Goal: Task Accomplishment & Management: Complete application form

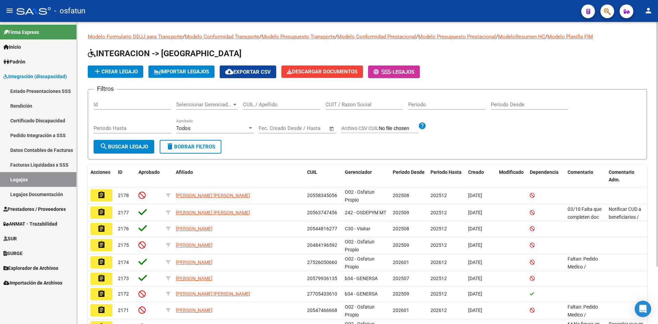
click at [605, 73] on div "add Crear Legajo IMPORTAR LEGAJOS cloud_download Exportar CSV Descargar Documen…" at bounding box center [367, 71] width 559 height 13
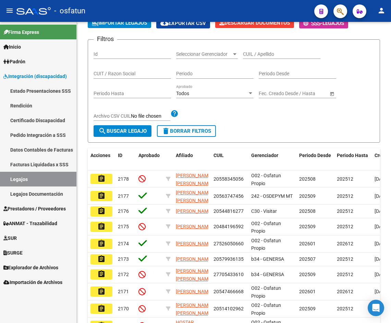
scroll to position [92, 0]
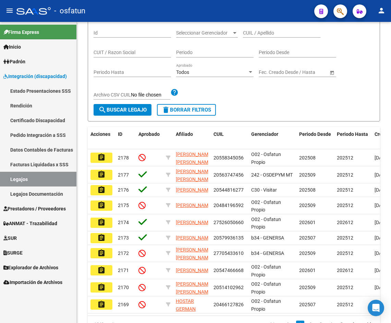
click at [43, 206] on span "Prestadores / Proveedores" at bounding box center [34, 209] width 62 height 8
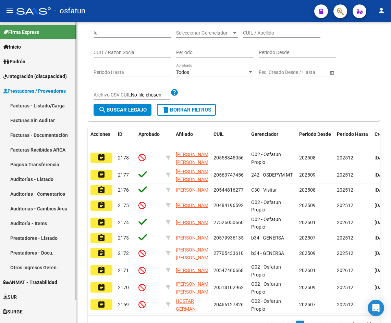
click at [38, 106] on link "Facturas - Listado/Carga" at bounding box center [38, 105] width 76 height 15
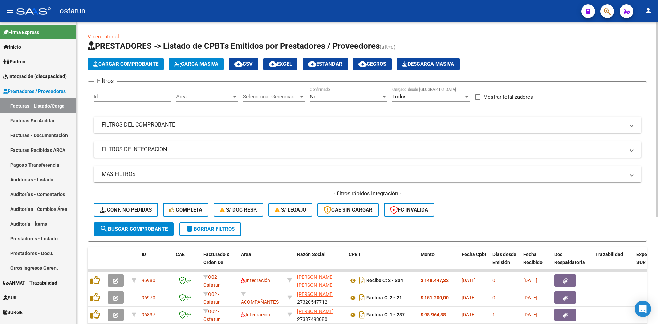
click at [229, 97] on span "Area" at bounding box center [203, 96] width 55 height 6
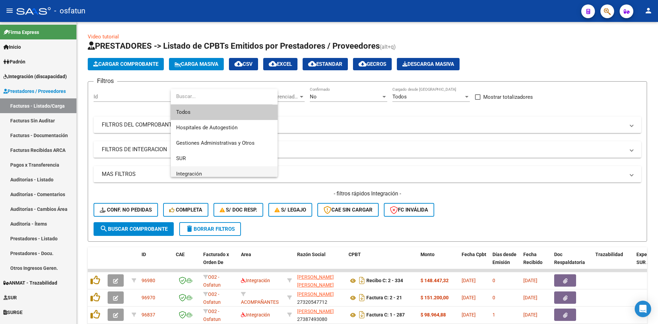
click at [203, 170] on span "Integración" at bounding box center [224, 173] width 96 height 15
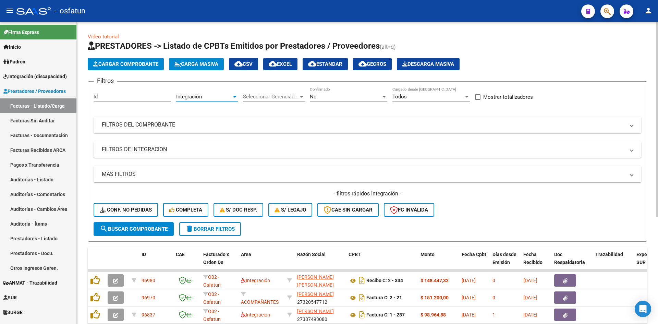
scroll to position [5, 0]
click at [156, 227] on span "search Buscar Comprobante" at bounding box center [134, 229] width 68 height 6
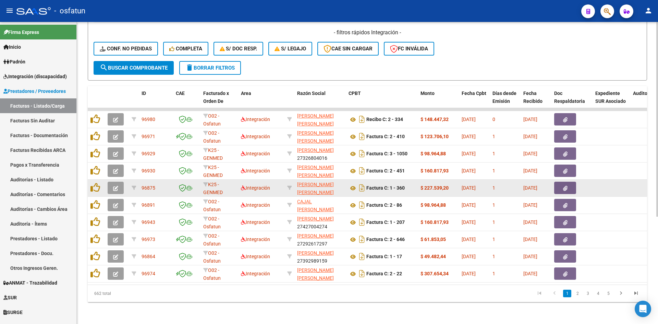
scroll to position [166, 0]
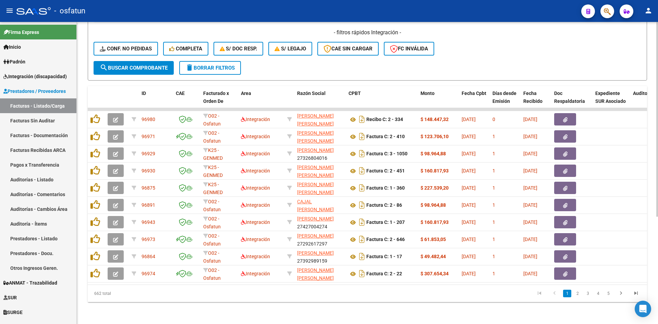
click at [456, 60] on form "Filtros Id Integración Area Seleccionar Gerenciador Seleccionar Gerenciador No …" at bounding box center [367, 0] width 559 height 160
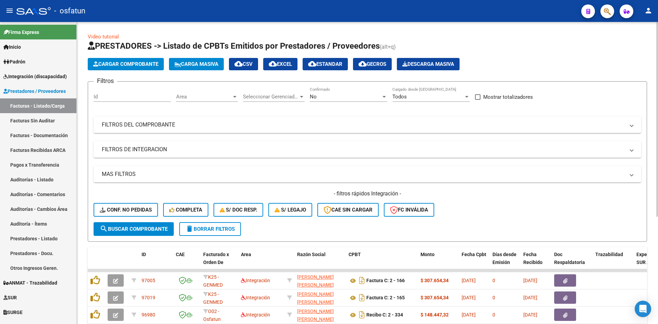
click at [212, 97] on span "Area" at bounding box center [203, 96] width 55 height 6
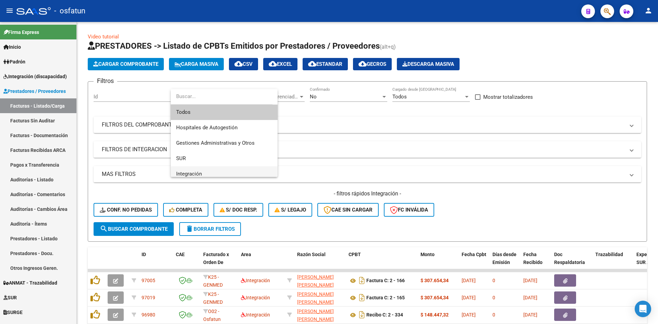
click at [209, 166] on span "Integración" at bounding box center [224, 173] width 96 height 15
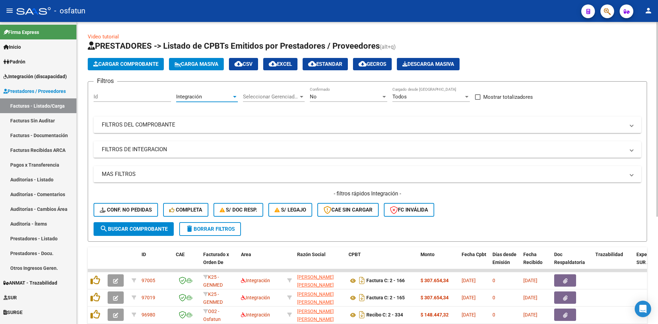
scroll to position [5, 0]
click at [120, 226] on span "search Buscar Comprobante" at bounding box center [134, 229] width 68 height 6
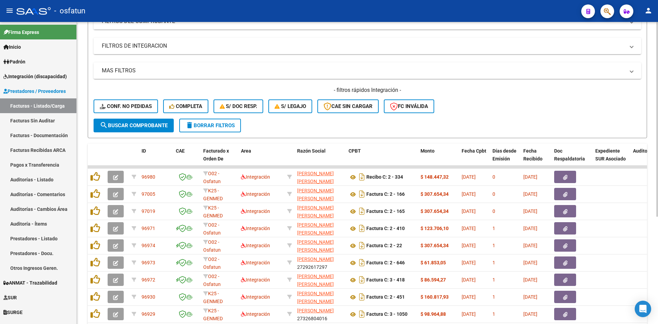
scroll to position [166, 0]
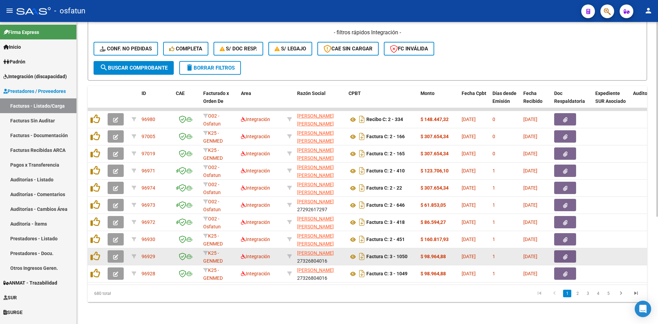
click at [113, 254] on icon "button" at bounding box center [115, 256] width 5 height 5
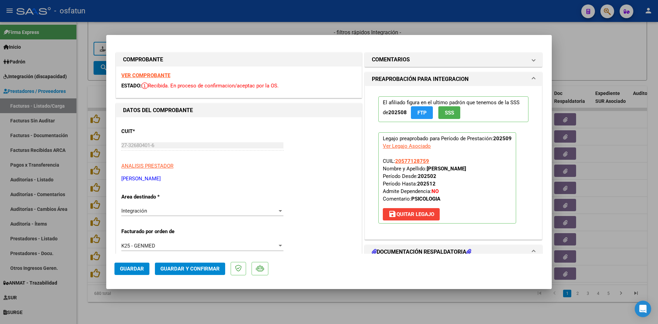
click at [156, 73] on strong "VER COMPROBANTE" at bounding box center [145, 75] width 49 height 6
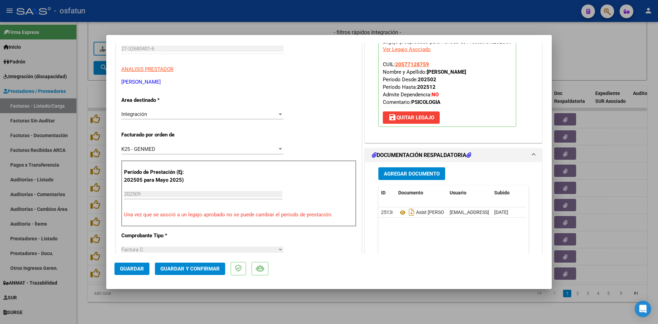
scroll to position [103, 0]
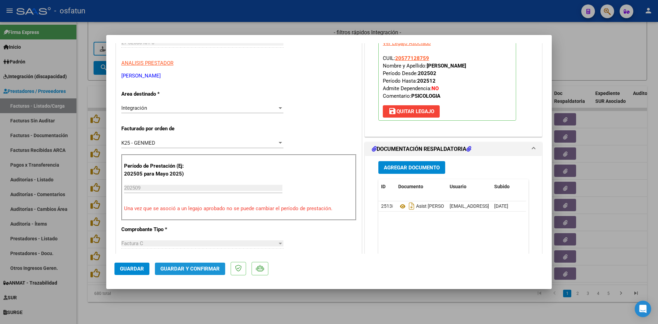
click at [190, 263] on button "Guardar y Confirmar" at bounding box center [190, 268] width 70 height 12
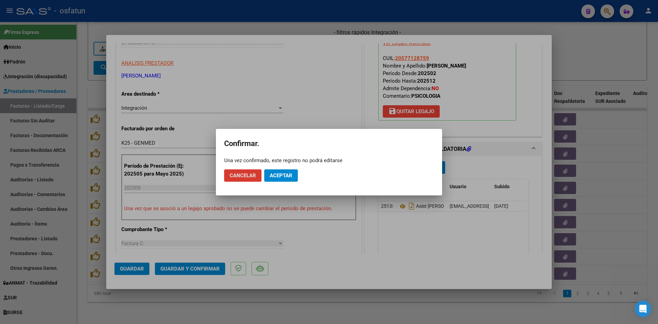
click at [276, 177] on span "Aceptar" at bounding box center [281, 175] width 23 height 6
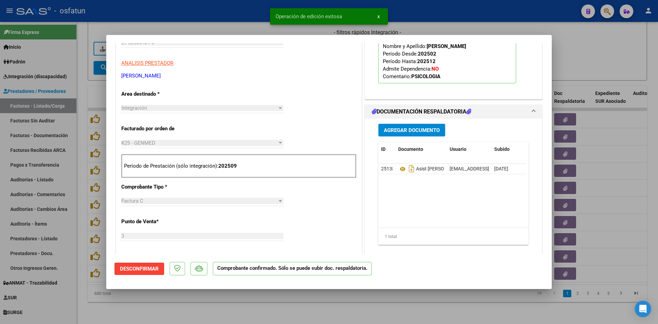
click at [223, 25] on div at bounding box center [329, 162] width 658 height 324
type input "$ 0,00"
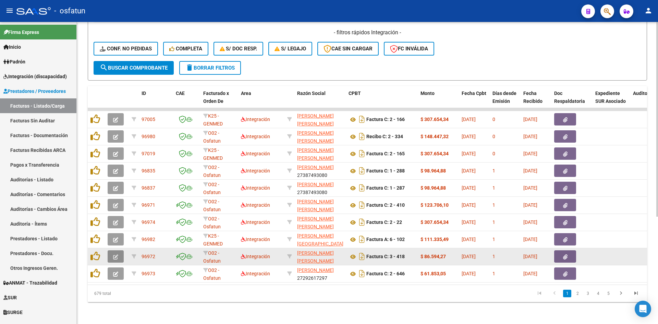
click at [117, 254] on icon "button" at bounding box center [115, 256] width 5 height 5
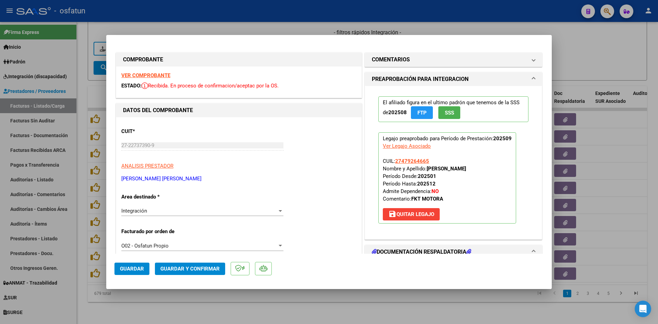
click at [165, 75] on strong "VER COMPROBANTE" at bounding box center [145, 75] width 49 height 6
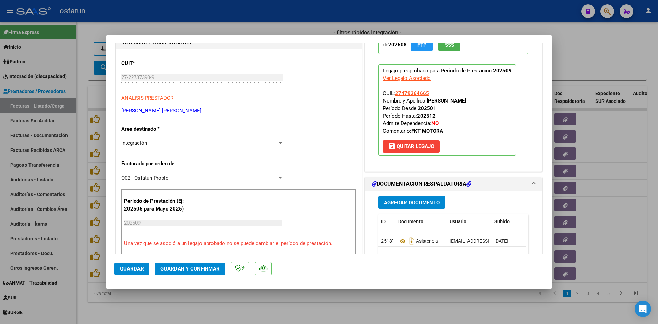
scroll to position [68, 0]
click at [204, 266] on span "Guardar y Confirmar" at bounding box center [189, 268] width 59 height 6
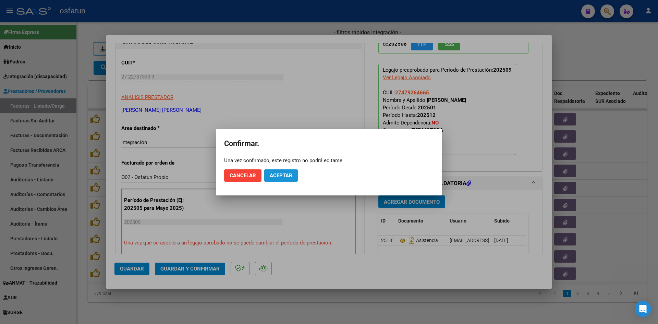
click at [288, 175] on span "Aceptar" at bounding box center [281, 175] width 23 height 6
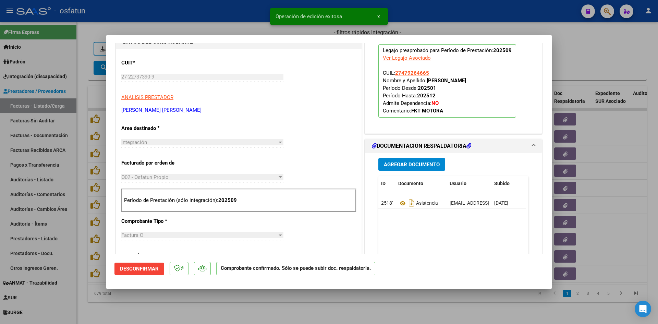
click at [165, 29] on div at bounding box center [329, 162] width 658 height 324
type input "$ 0,00"
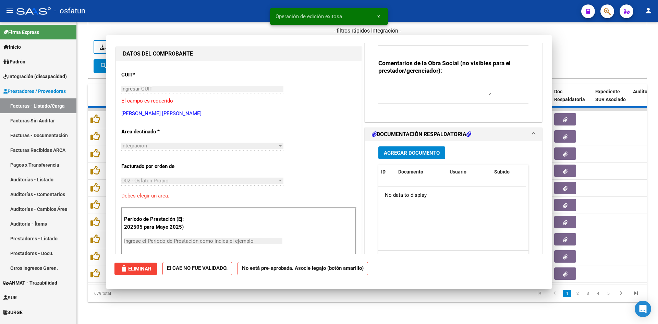
scroll to position [80, 0]
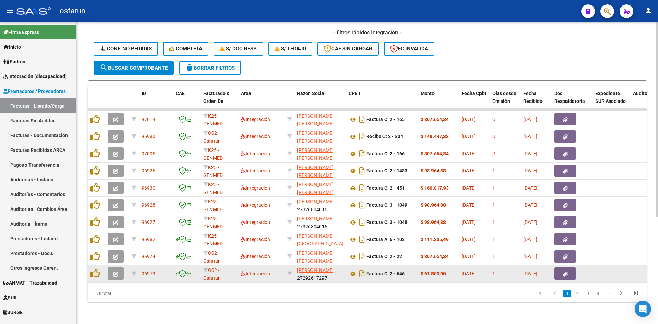
click at [119, 268] on button "button" at bounding box center [116, 273] width 16 height 12
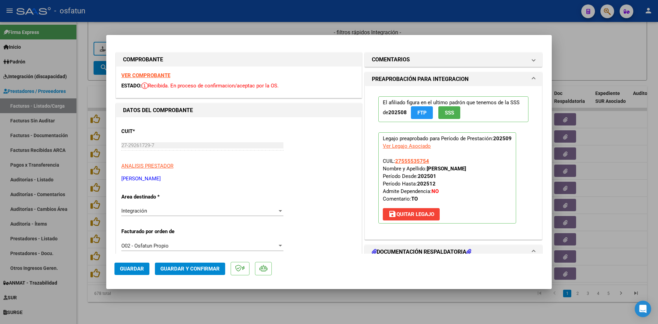
click at [278, 31] on div at bounding box center [329, 162] width 658 height 324
type input "$ 0,00"
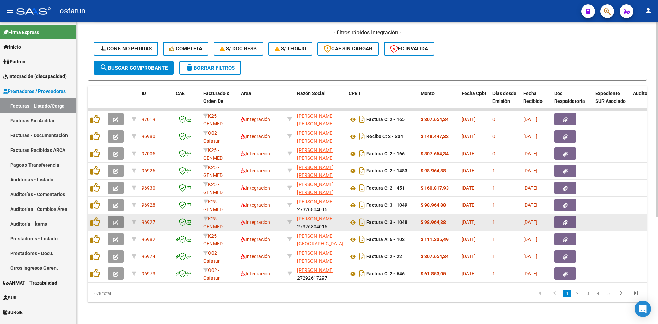
click at [118, 217] on button "button" at bounding box center [116, 222] width 16 height 12
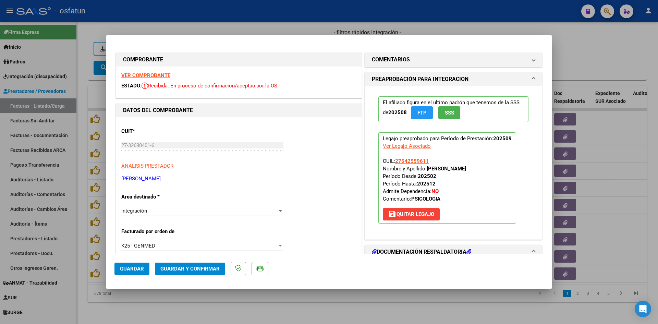
click at [152, 75] on strong "VER COMPROBANTE" at bounding box center [145, 75] width 49 height 6
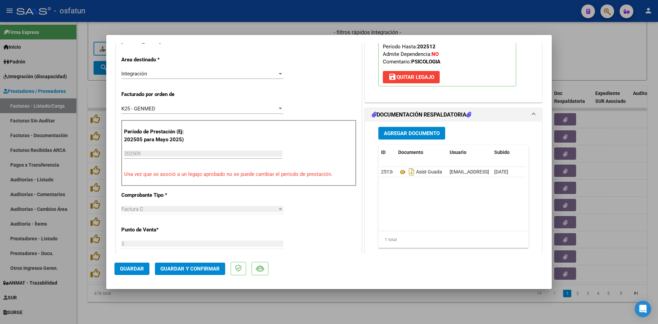
click at [190, 271] on span "Guardar y Confirmar" at bounding box center [189, 268] width 59 height 6
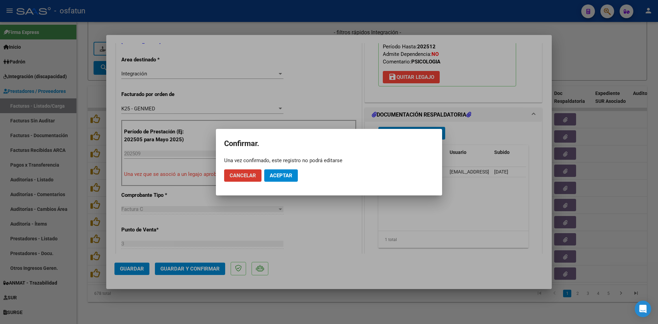
click at [279, 176] on span "Aceptar" at bounding box center [281, 175] width 23 height 6
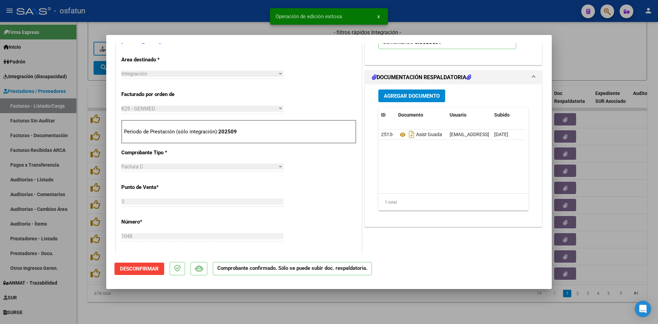
click at [232, 35] on mat-dialog-container "COMPROBANTE VER COMPROBANTE ESTADO: El comprobante fue aceptado por la obra soc…" at bounding box center [328, 162] width 445 height 254
click at [234, 29] on div at bounding box center [329, 162] width 658 height 324
type input "$ 0,00"
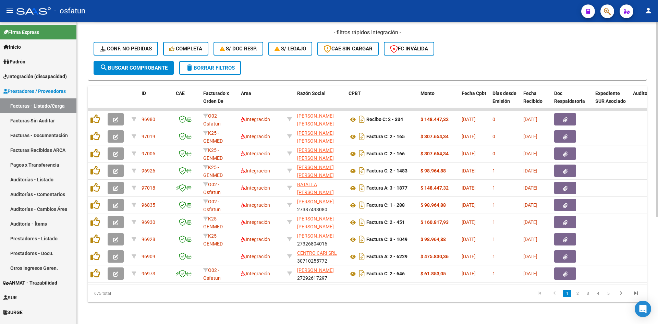
click at [299, 59] on form "Filtros Id Integración Area Seleccionar Gerenciador Seleccionar Gerenciador No …" at bounding box center [367, 0] width 559 height 160
click at [404, 68] on form "Filtros Id Integración Area Seleccionar Gerenciador Seleccionar Gerenciador No …" at bounding box center [367, 0] width 559 height 160
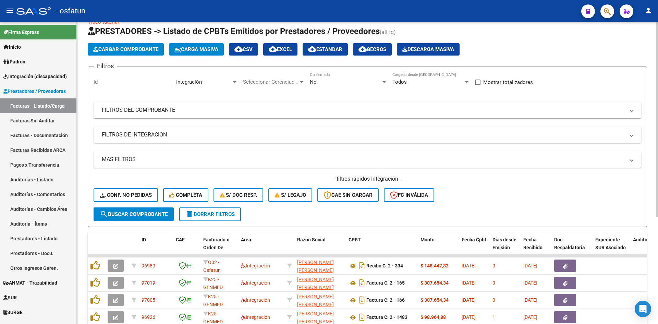
scroll to position [0, 0]
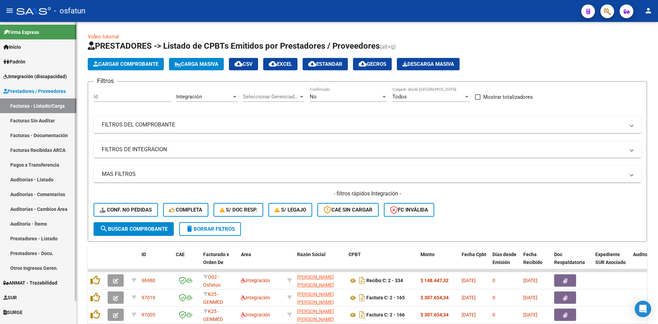
click at [59, 90] on span "Prestadores / Proveedores" at bounding box center [34, 91] width 62 height 8
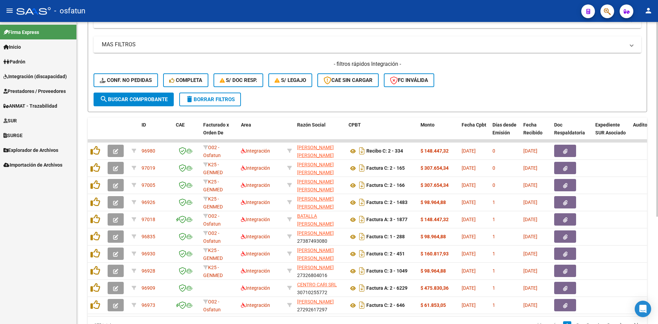
scroll to position [166, 0]
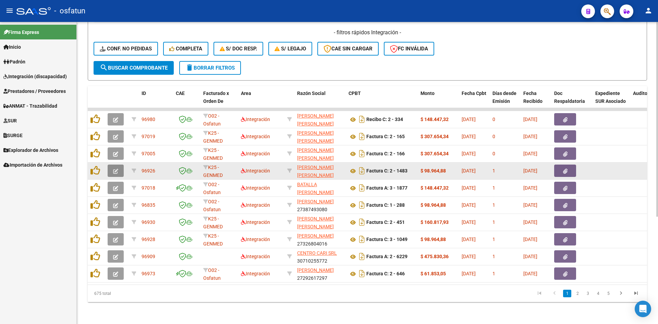
click at [112, 168] on button "button" at bounding box center [116, 170] width 16 height 12
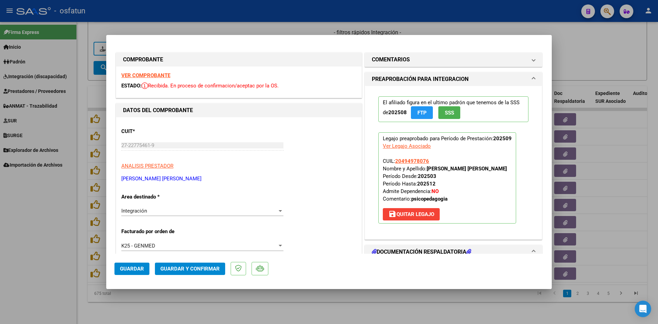
click at [154, 76] on strong "VER COMPROBANTE" at bounding box center [145, 75] width 49 height 6
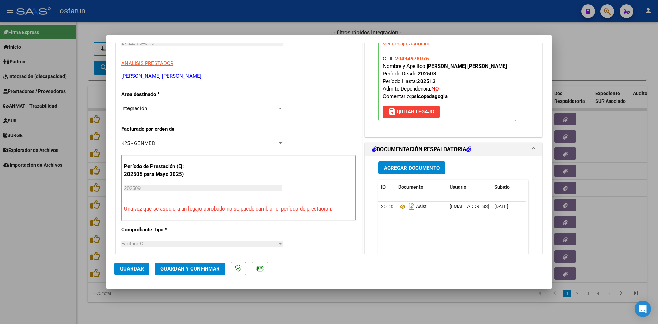
scroll to position [103, 0]
click at [194, 267] on span "Guardar y Confirmar" at bounding box center [189, 268] width 59 height 6
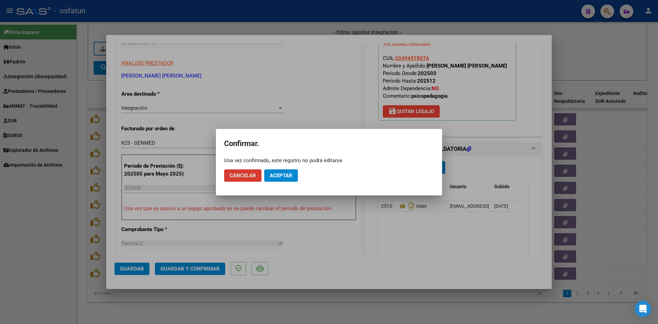
click at [288, 174] on span "Aceptar" at bounding box center [281, 175] width 23 height 6
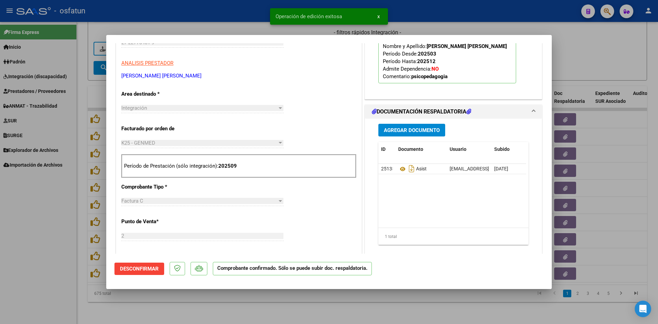
click at [241, 22] on div at bounding box center [329, 162] width 658 height 324
type input "$ 0,00"
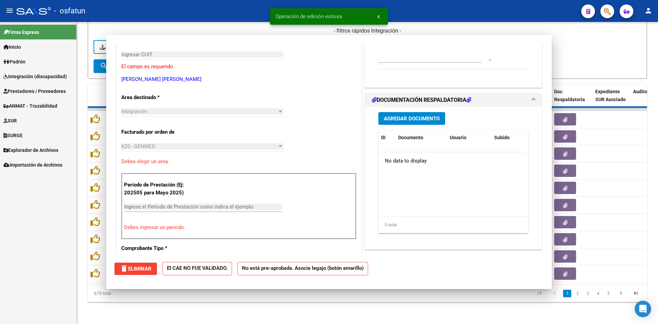
scroll to position [115, 0]
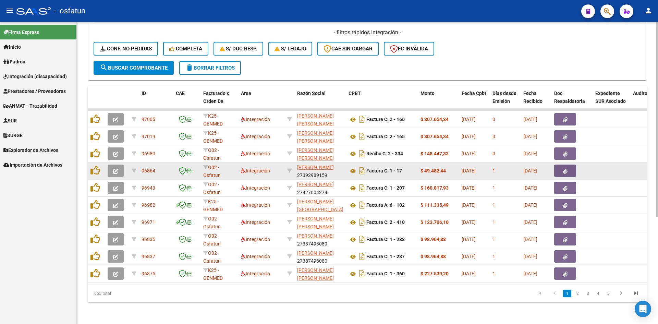
click at [108, 164] on button "button" at bounding box center [116, 170] width 16 height 12
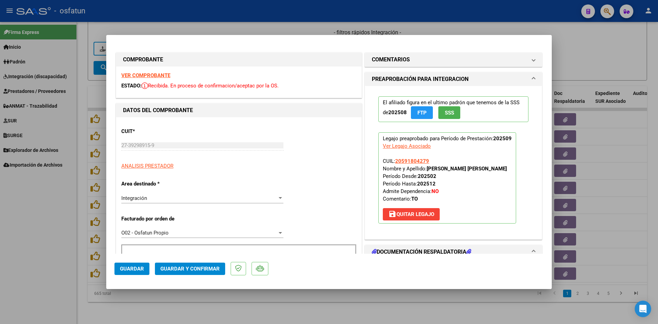
click at [141, 75] on strong "VER COMPROBANTE" at bounding box center [145, 75] width 49 height 6
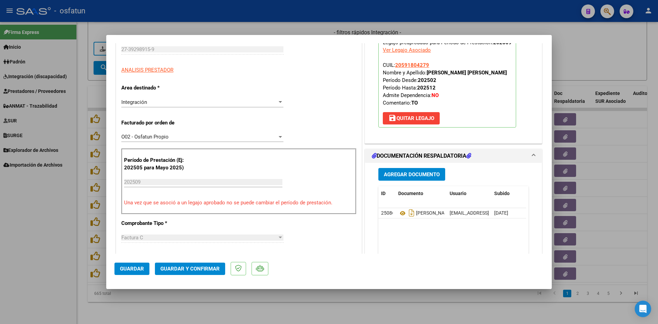
scroll to position [103, 0]
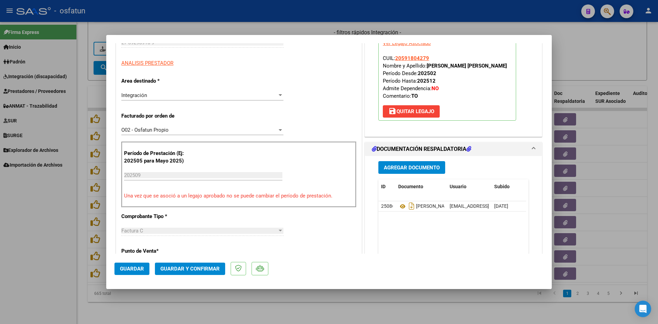
click at [168, 264] on button "Guardar y Confirmar" at bounding box center [190, 268] width 70 height 12
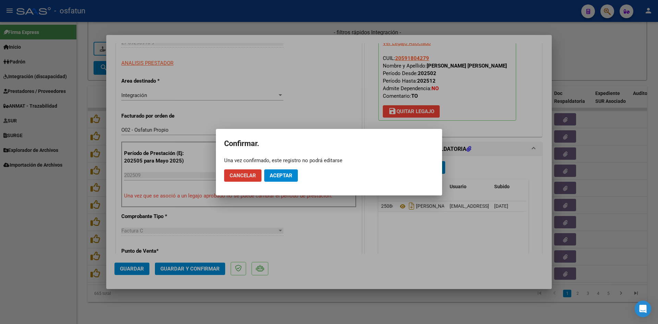
click at [287, 172] on button "Aceptar" at bounding box center [281, 175] width 34 height 12
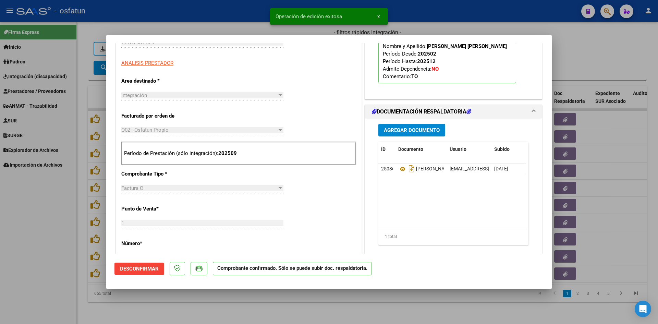
click at [249, 34] on div at bounding box center [329, 162] width 658 height 324
type input "$ 0,00"
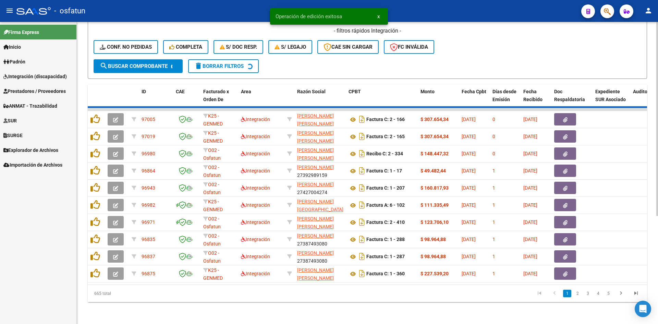
click at [254, 27] on h4 "- filtros rápidos Integración -" at bounding box center [366, 31] width 547 height 8
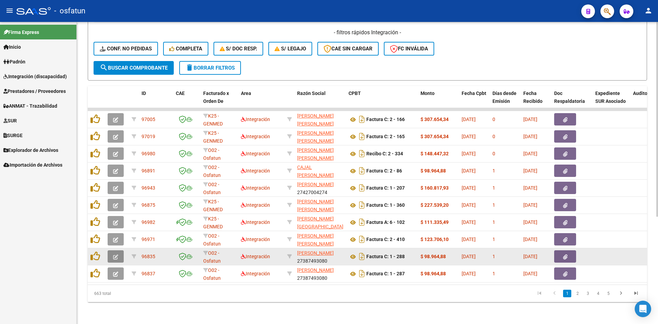
click at [115, 255] on button "button" at bounding box center [116, 256] width 16 height 12
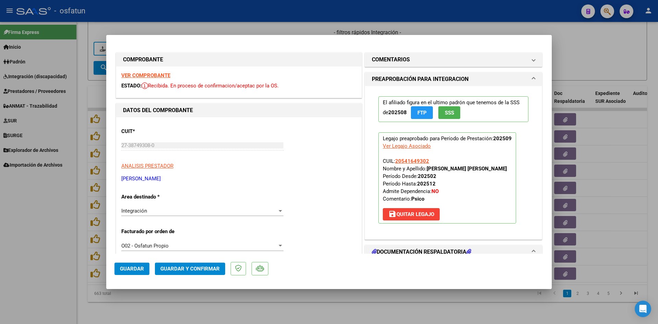
click at [151, 76] on strong "VER COMPROBANTE" at bounding box center [145, 75] width 49 height 6
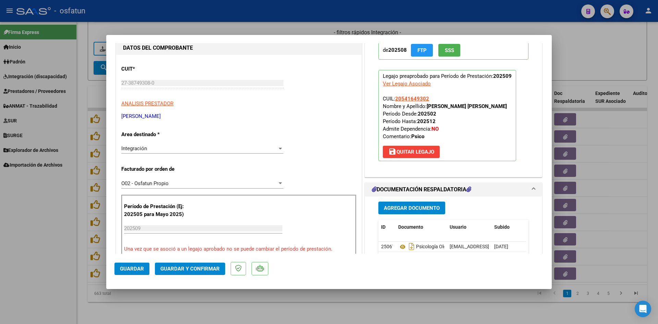
scroll to position [68, 0]
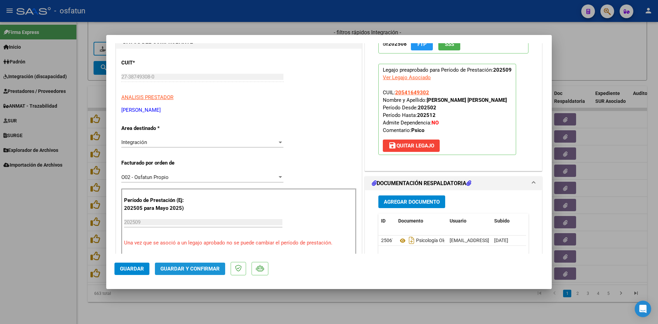
click at [202, 265] on button "Guardar y Confirmar" at bounding box center [190, 268] width 70 height 12
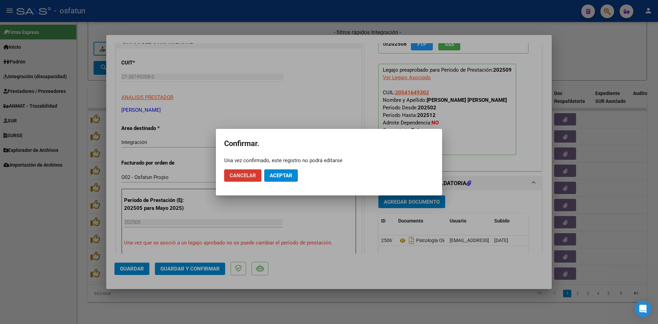
click at [283, 172] on span "Aceptar" at bounding box center [281, 175] width 23 height 6
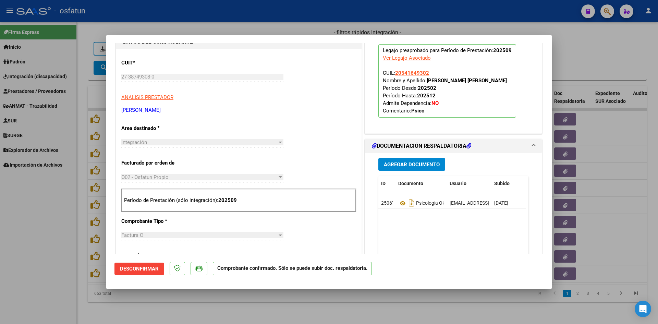
click at [307, 29] on div at bounding box center [329, 162] width 658 height 324
type input "$ 0,00"
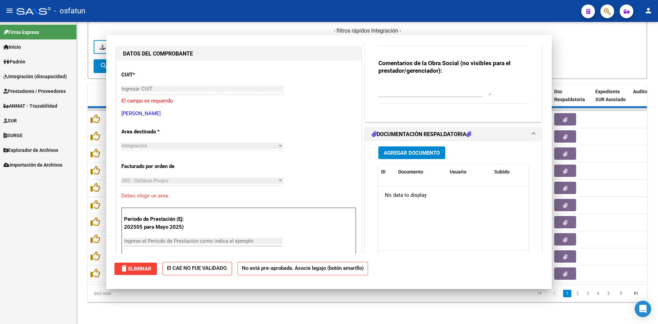
scroll to position [80, 0]
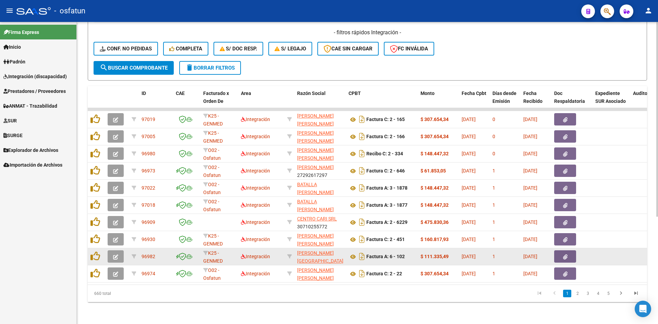
click at [116, 254] on icon "button" at bounding box center [115, 256] width 5 height 5
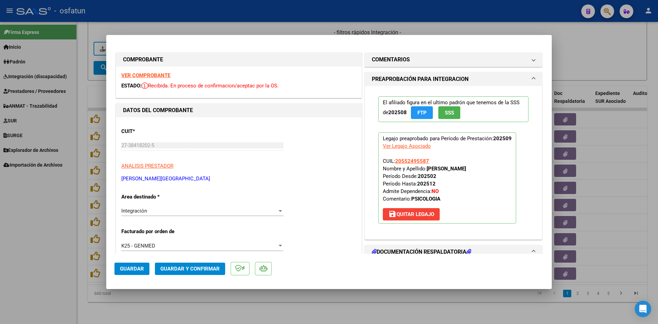
click at [155, 74] on strong "VER COMPROBANTE" at bounding box center [145, 75] width 49 height 6
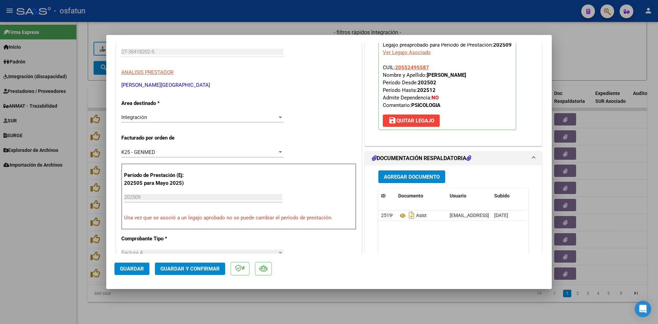
scroll to position [103, 0]
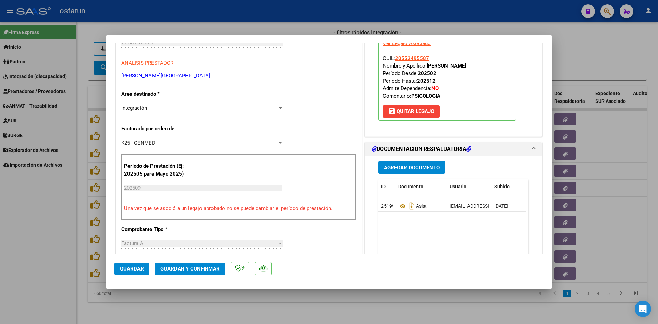
click at [199, 269] on span "Guardar y Confirmar" at bounding box center [189, 268] width 59 height 6
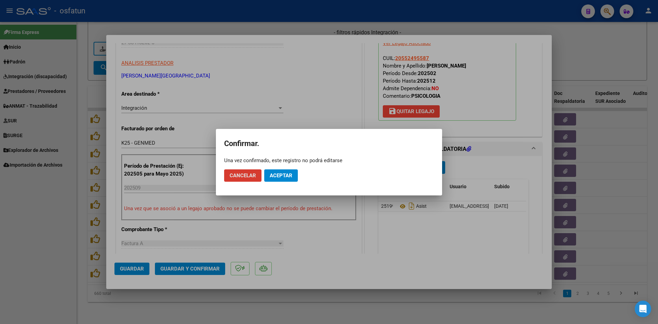
click at [292, 173] on button "Aceptar" at bounding box center [281, 175] width 34 height 12
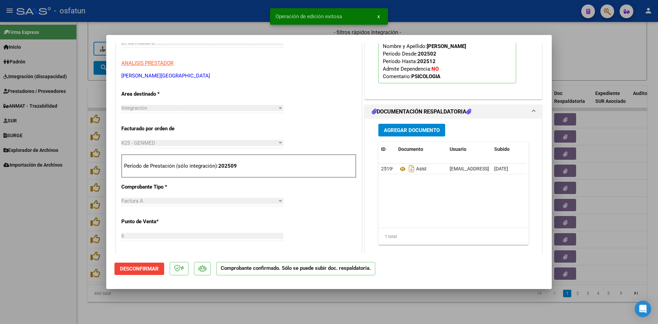
click at [246, 19] on div at bounding box center [329, 162] width 658 height 324
type input "$ 0,00"
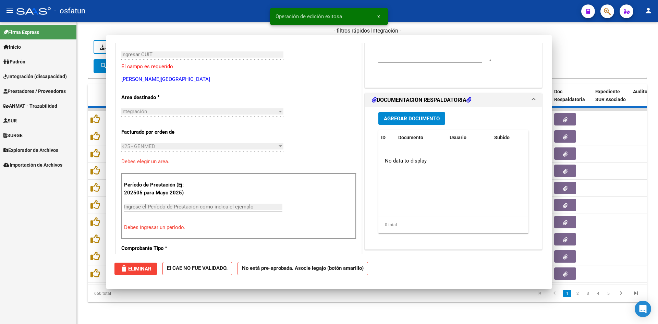
scroll to position [0, 0]
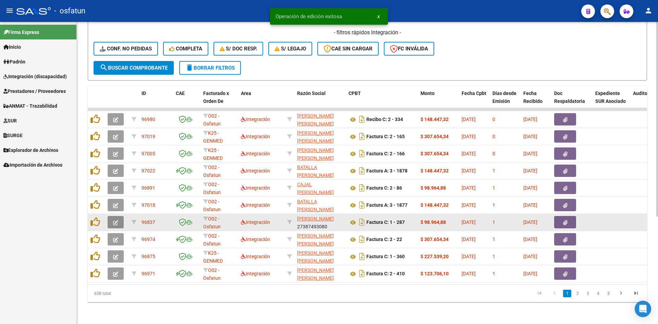
click at [110, 219] on button "button" at bounding box center [116, 222] width 16 height 12
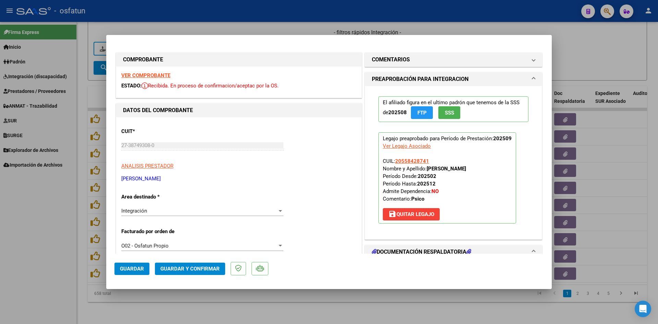
click at [147, 76] on strong "VER COMPROBANTE" at bounding box center [145, 75] width 49 height 6
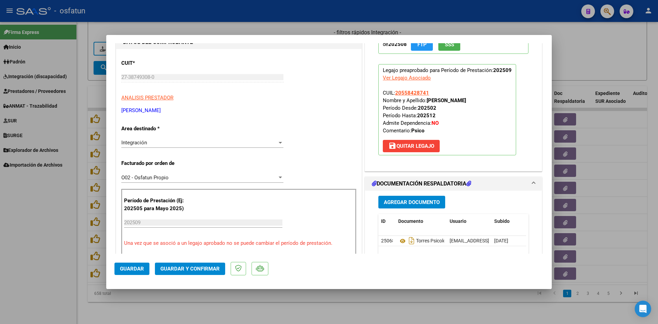
scroll to position [68, 0]
click at [213, 267] on span "Guardar y Confirmar" at bounding box center [189, 268] width 59 height 6
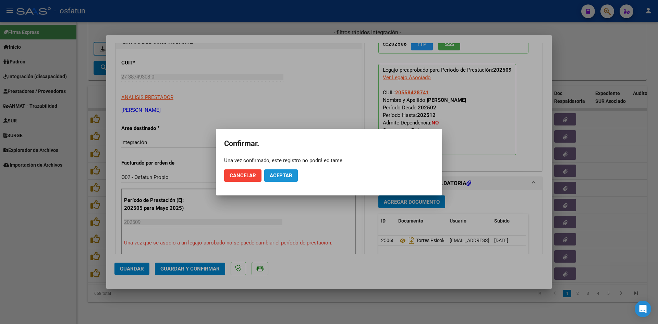
click at [283, 173] on span "Aceptar" at bounding box center [281, 175] width 23 height 6
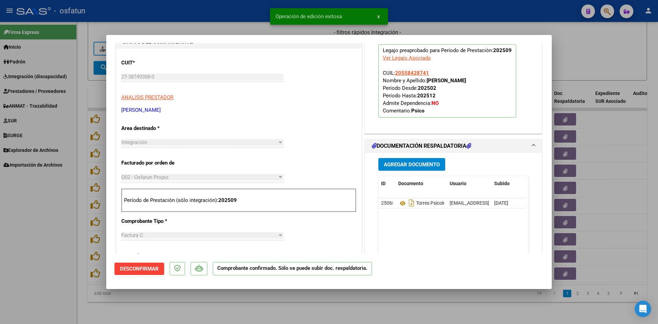
click at [235, 25] on div at bounding box center [329, 162] width 658 height 324
type input "$ 0,00"
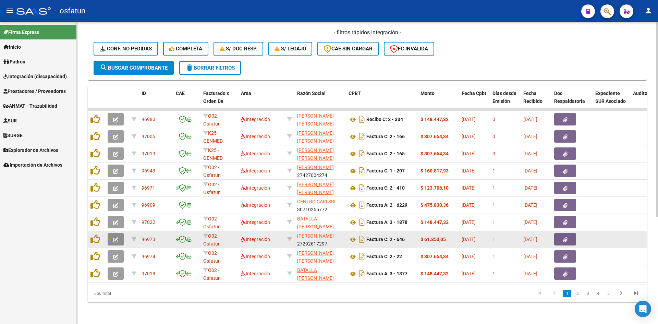
click at [117, 237] on icon "button" at bounding box center [115, 239] width 5 height 5
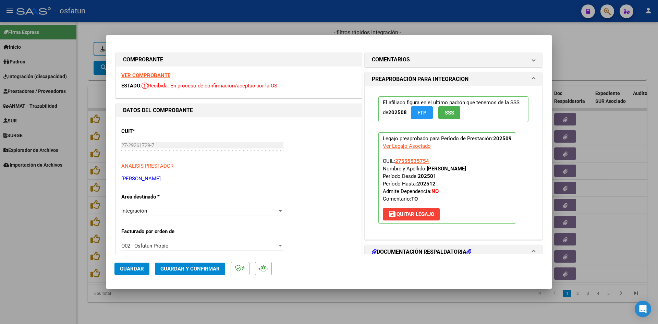
click at [141, 75] on strong "VER COMPROBANTE" at bounding box center [145, 75] width 49 height 6
